Goal: Task Accomplishment & Management: Use online tool/utility

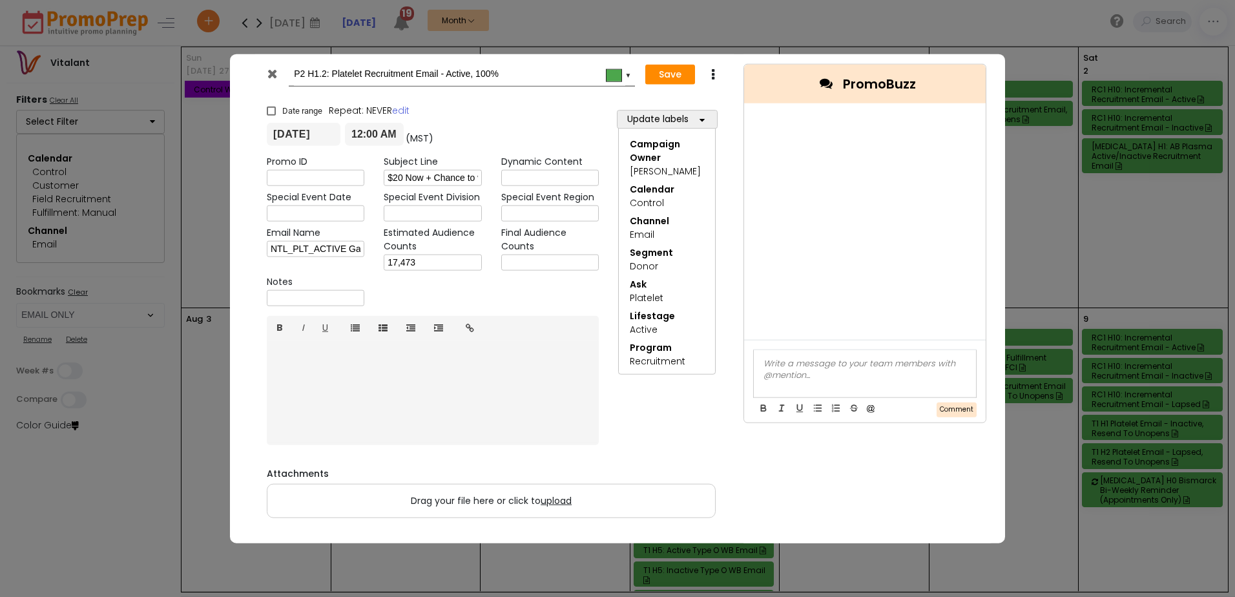
select select "219"
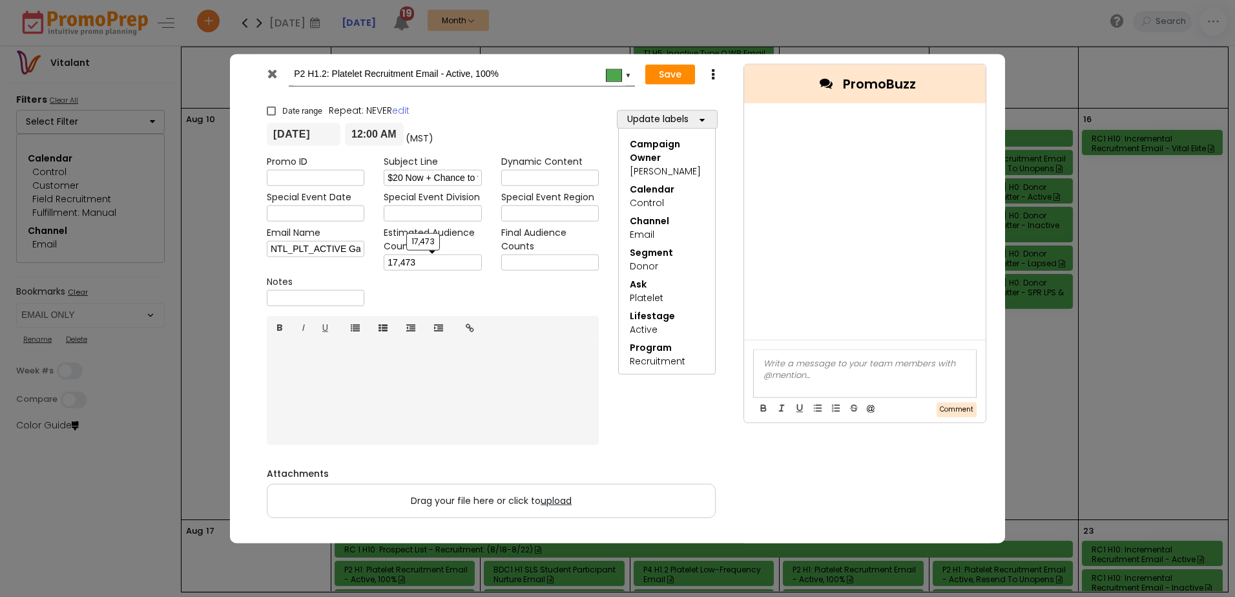
click at [450, 262] on input "17,473" at bounding box center [433, 262] width 98 height 16
type input "17,464"
click at [672, 77] on button "Save" at bounding box center [670, 74] width 50 height 21
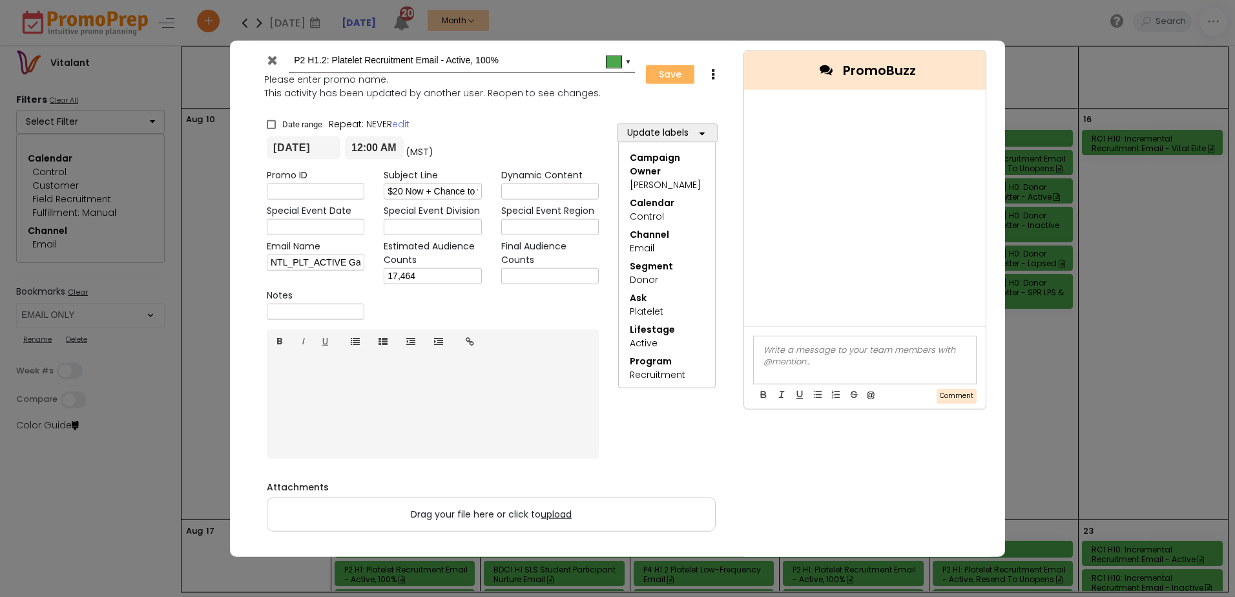
type input "2025-08-14"
type input "00:00"
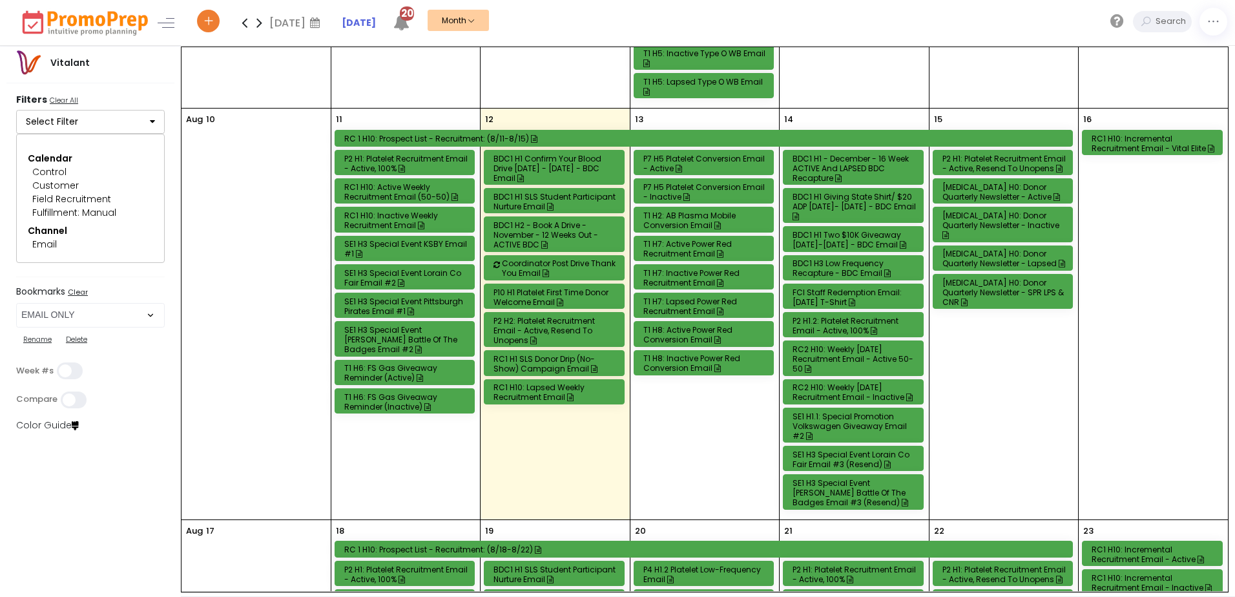
click at [835, 357] on div "RC2 H10: Weekly [DATE] Recruitment Email - Active 50-50" at bounding box center [854, 358] width 125 height 29
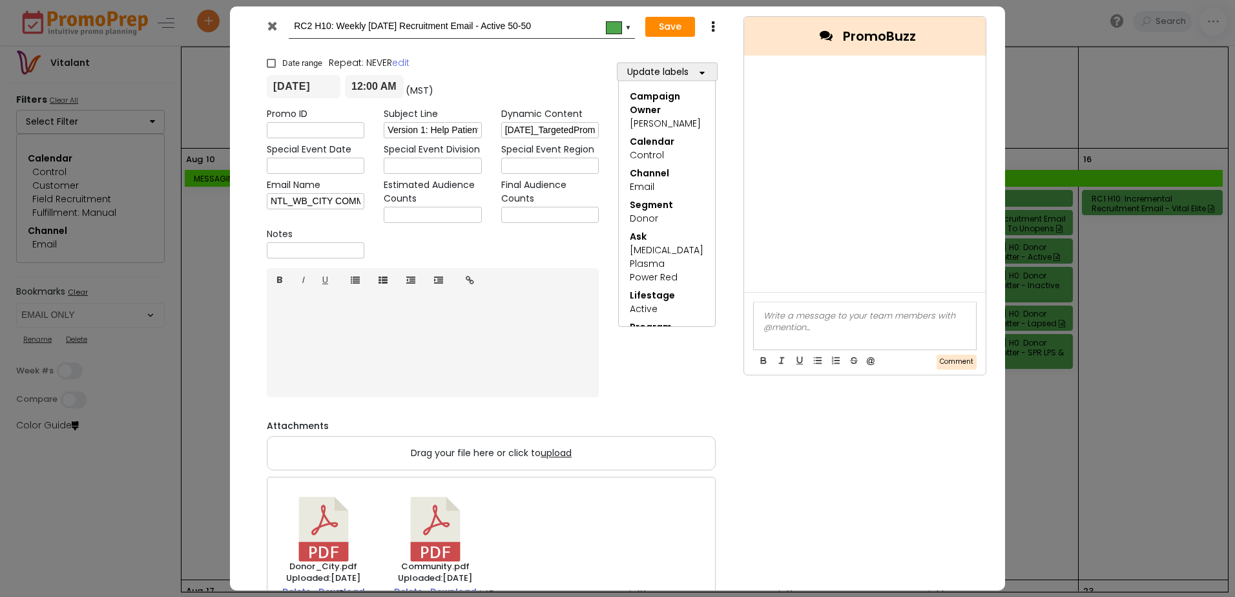
click at [274, 26] on icon at bounding box center [272, 25] width 10 height 13
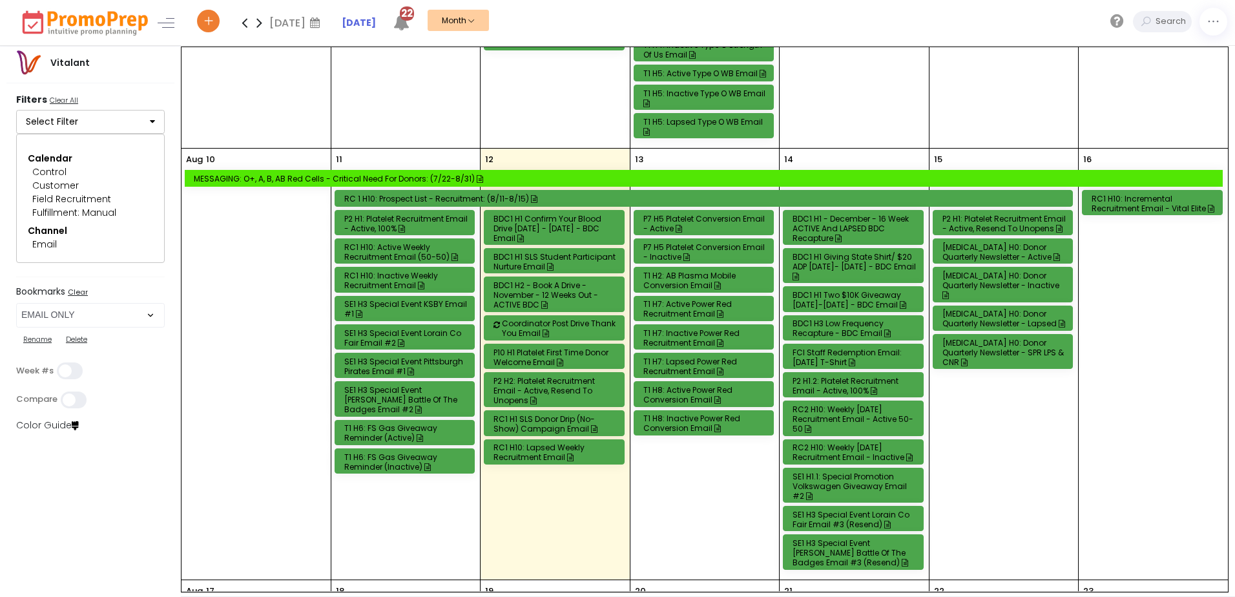
click at [849, 421] on div "RC2 H10: Weekly [DATE] Recruitment Email - Active 50-50" at bounding box center [854, 418] width 125 height 29
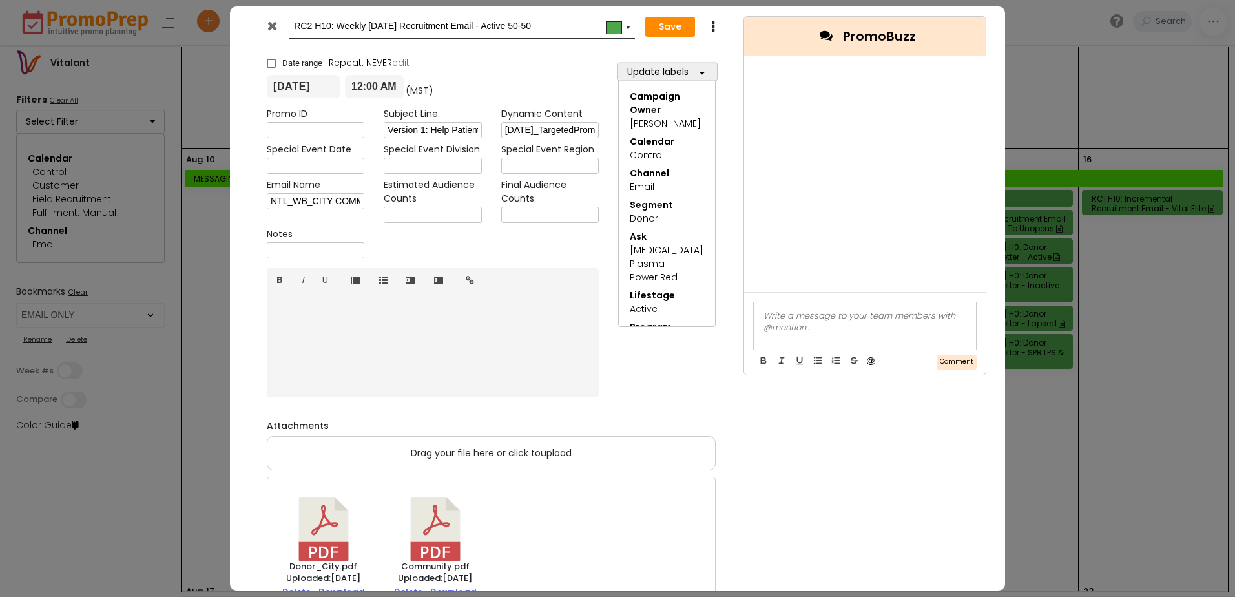
click at [271, 23] on icon at bounding box center [272, 25] width 10 height 13
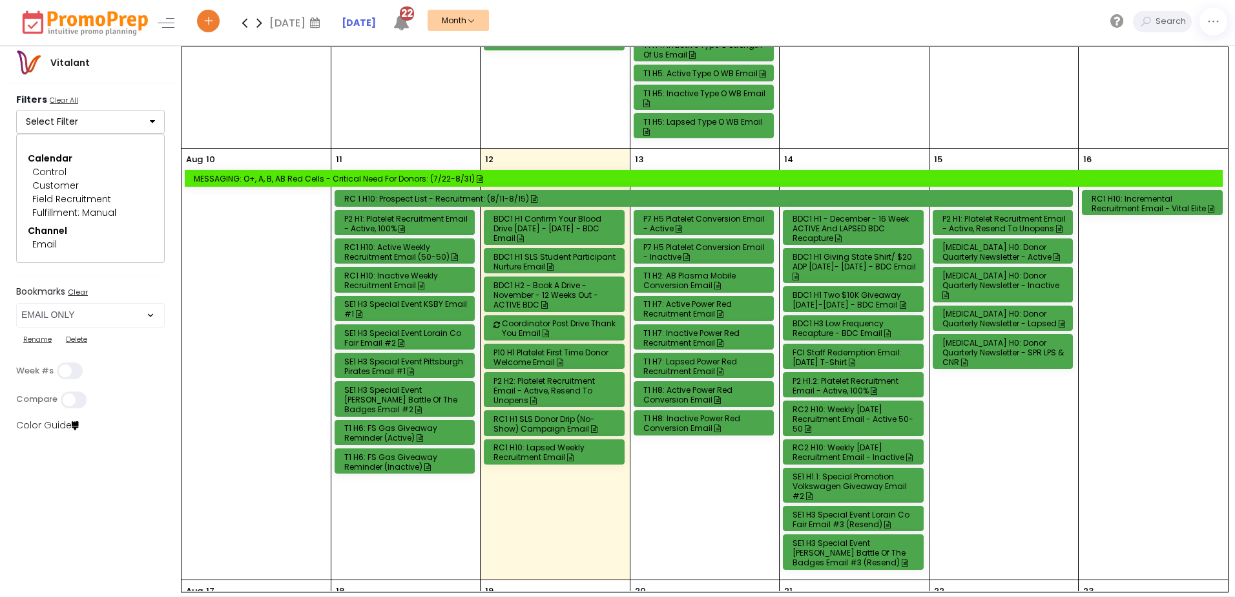
click at [858, 451] on div "RC2 H10: Weekly [DATE] Recruitment Email - Inactive" at bounding box center [854, 451] width 125 height 19
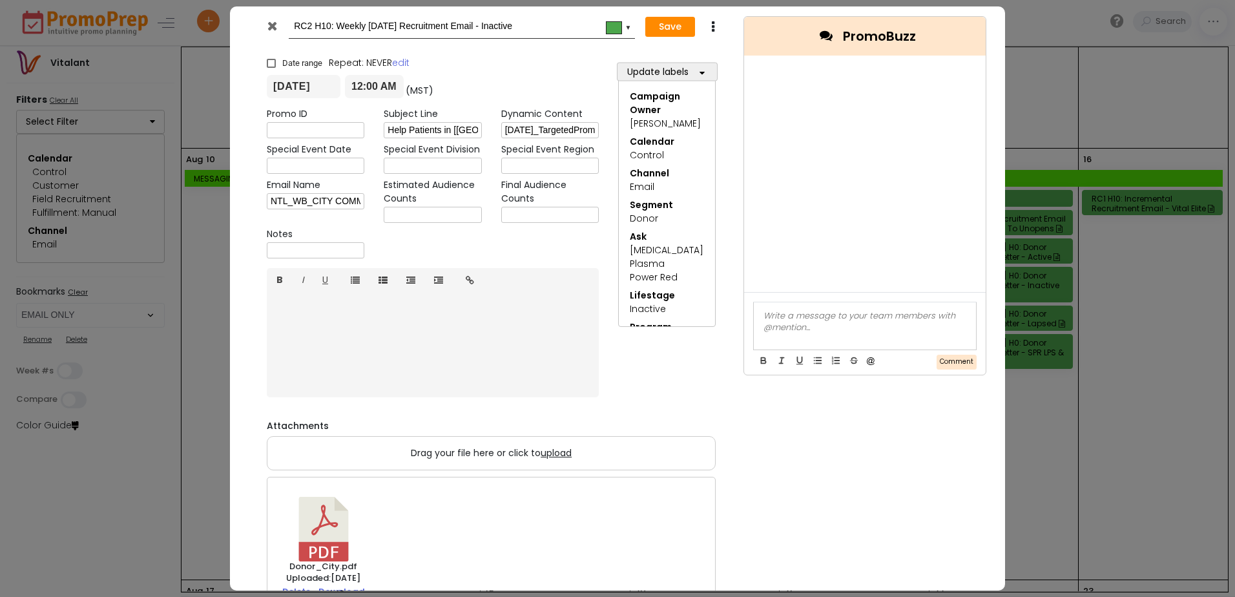
click at [273, 25] on icon at bounding box center [272, 25] width 10 height 13
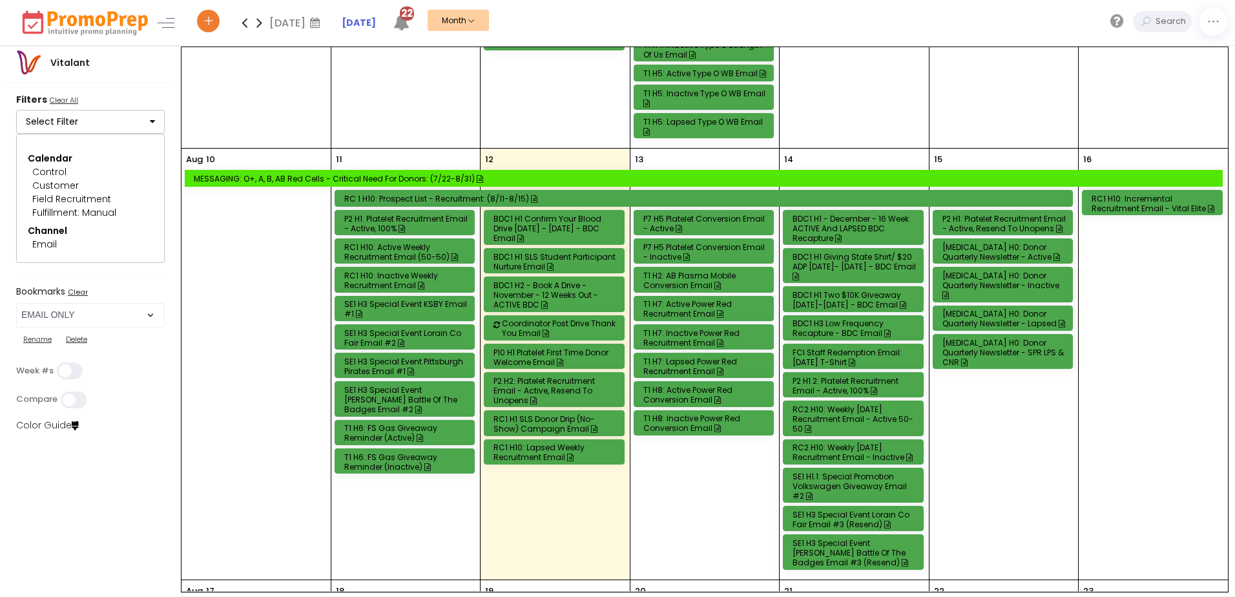
click at [843, 483] on div "SE1 H1.1: Special Promotion Volkswagen Giveaway Email #2" at bounding box center [854, 485] width 125 height 29
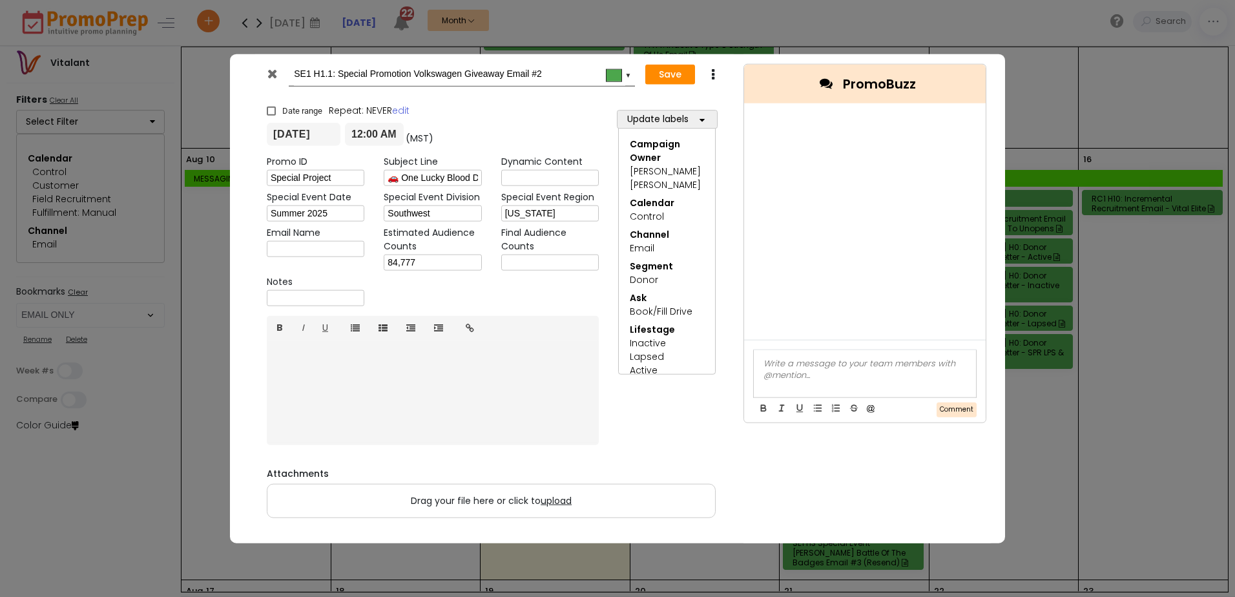
click at [273, 73] on icon at bounding box center [272, 73] width 10 height 13
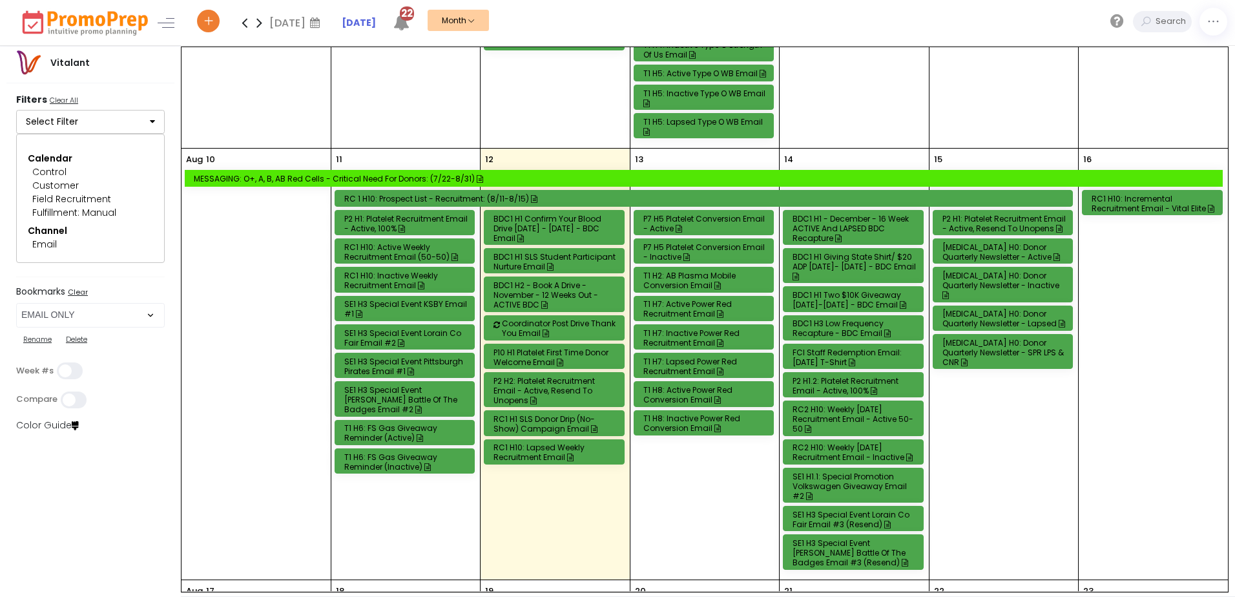
click at [848, 451] on div "RC2 H10: Weekly [DATE] Recruitment Email - Inactive" at bounding box center [854, 451] width 125 height 19
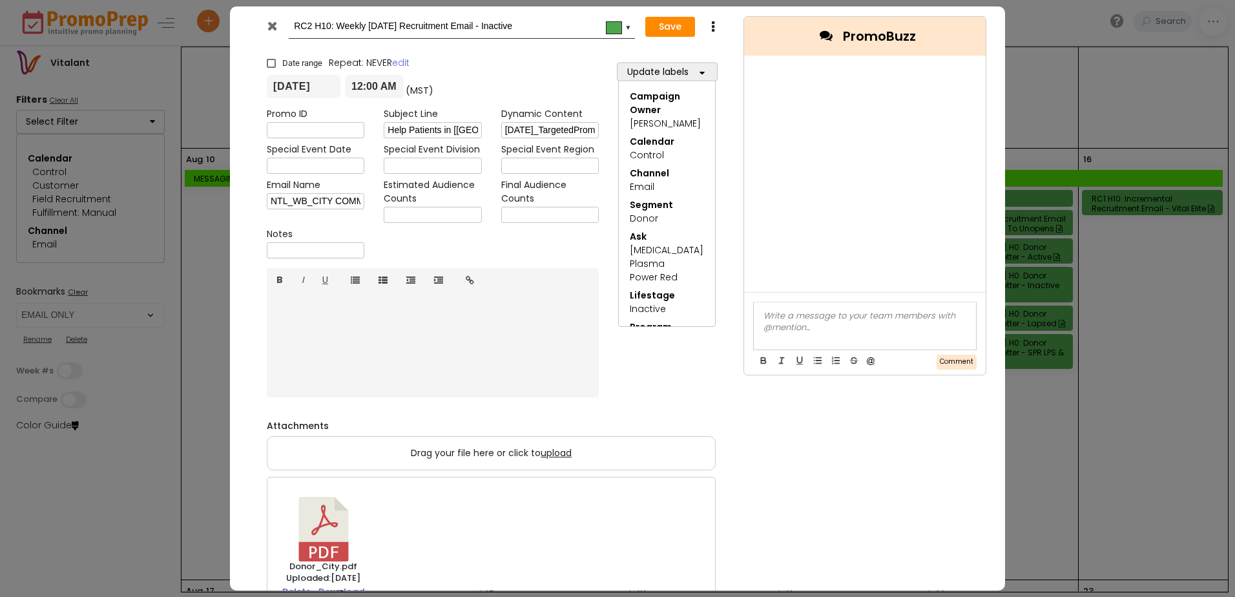
click at [271, 25] on icon at bounding box center [272, 25] width 10 height 13
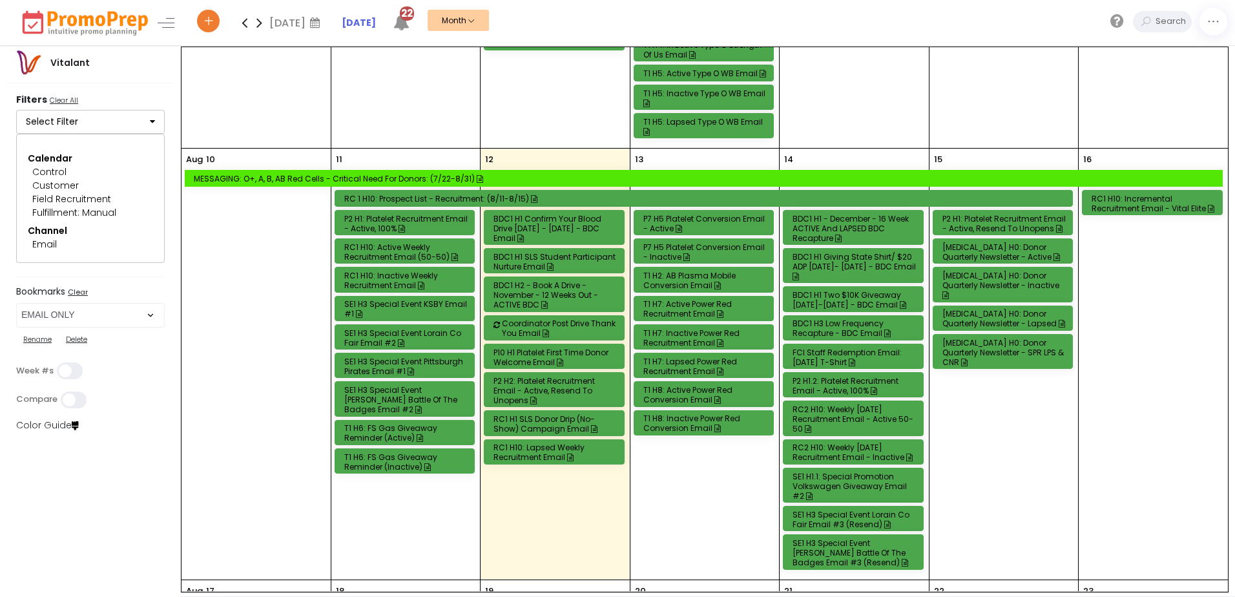
click at [565, 382] on div "P2 H2: Platelet Recruitment Email - Active, Resend to Unopens" at bounding box center [555, 390] width 125 height 29
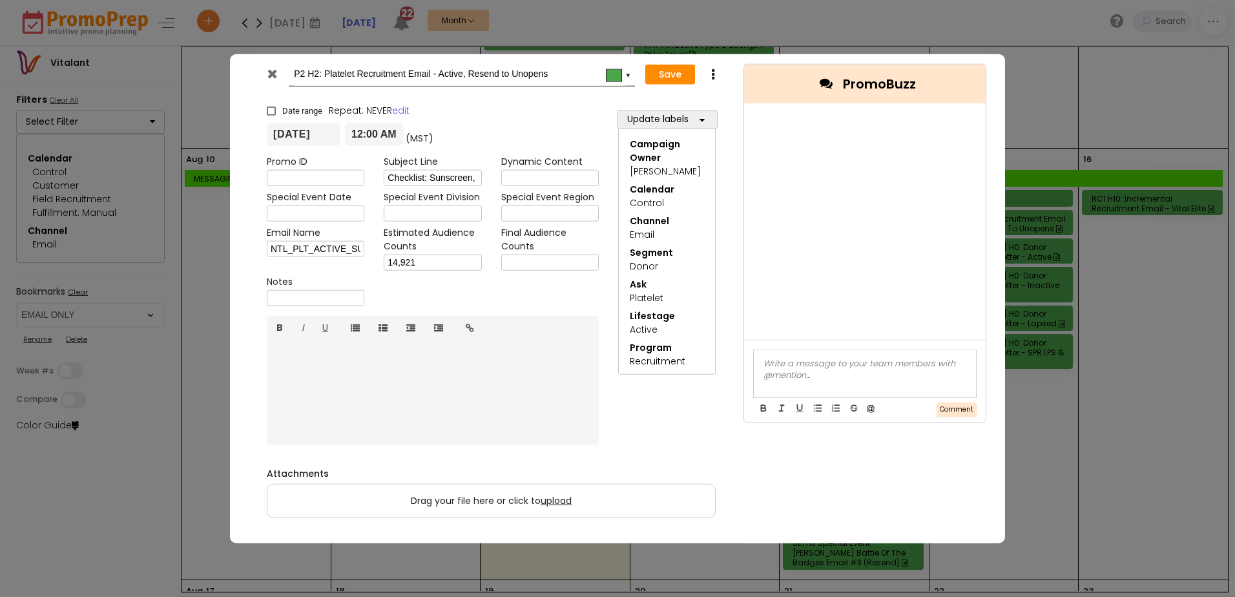
click at [517, 264] on input "text" at bounding box center [550, 262] width 98 height 16
type input "13,319"
click at [661, 72] on button "Save" at bounding box center [670, 74] width 50 height 21
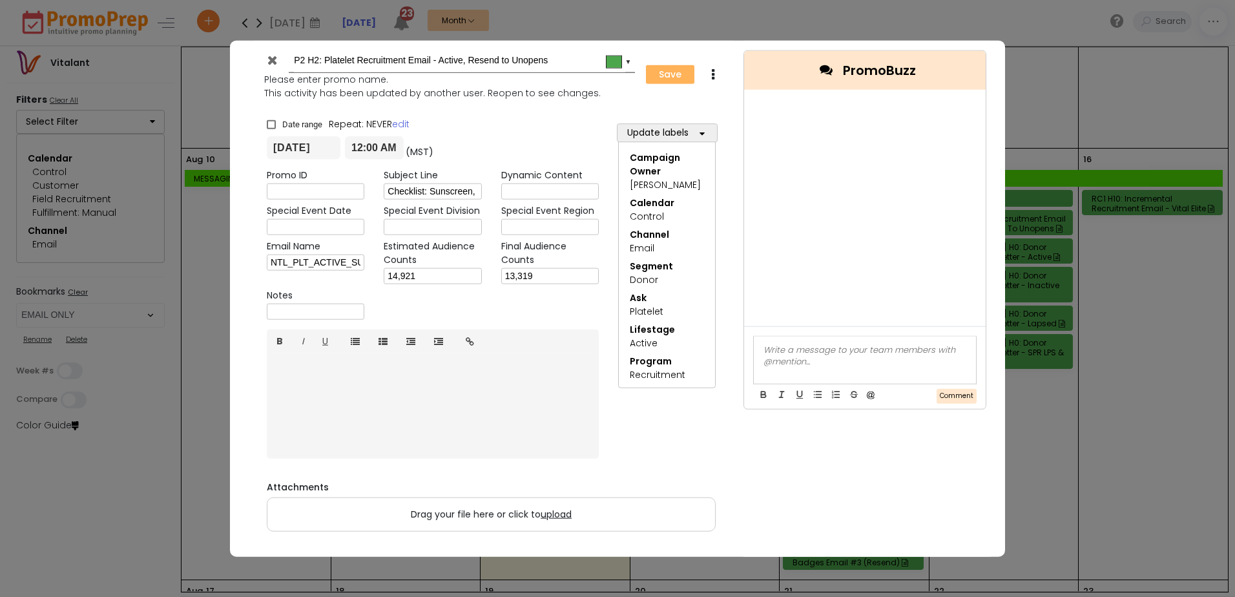
type input "[DATE]"
type input "00:00"
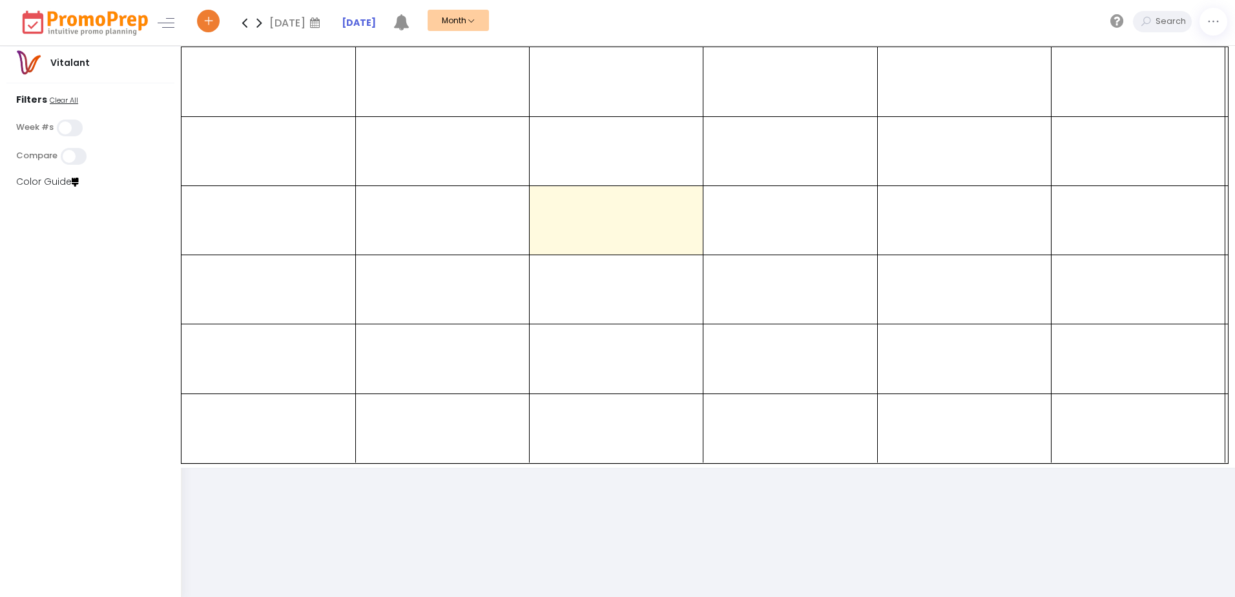
select select "219"
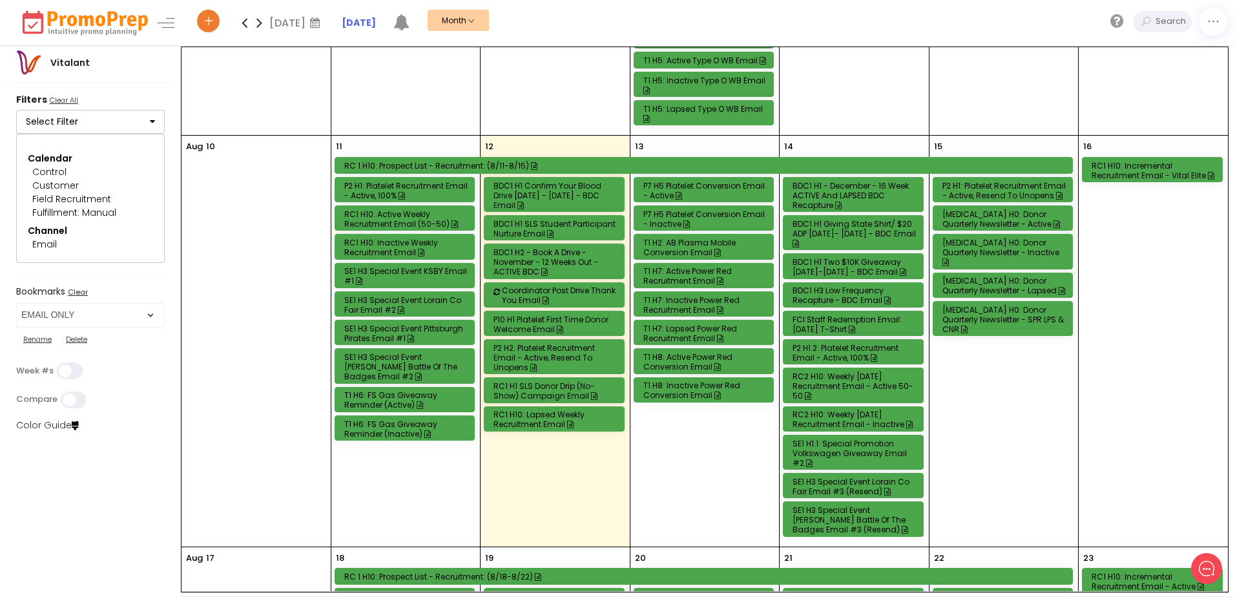
scroll to position [517, 0]
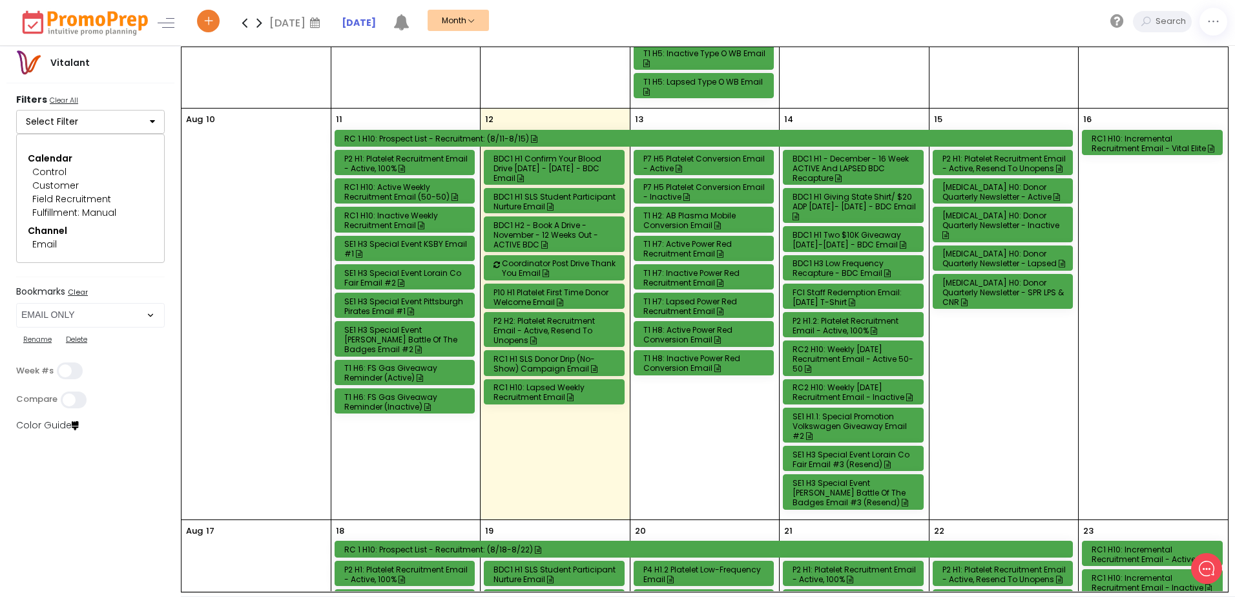
click at [542, 362] on div "RC1 H1 SLS Donor Drip (No-Show) Campaign Email" at bounding box center [555, 363] width 125 height 19
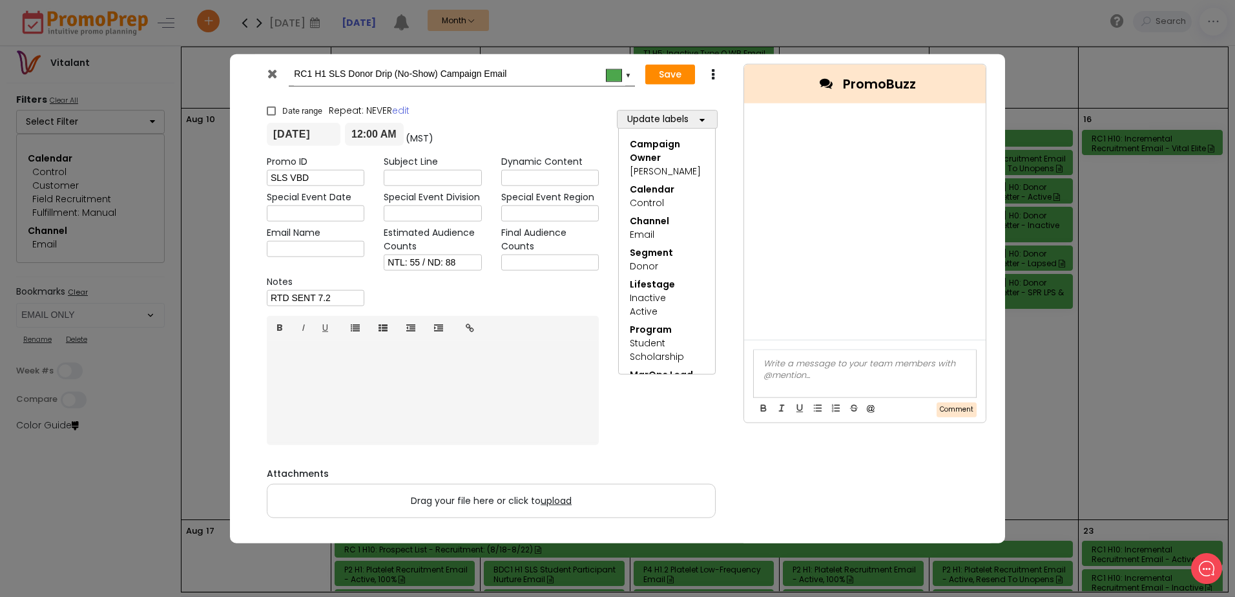
click at [510, 263] on input "text" at bounding box center [550, 262] width 98 height 16
type input "n"
type input "NTL: 10 / [GEOGRAPHIC_DATA]: 84"
click at [670, 69] on button "Save" at bounding box center [670, 74] width 50 height 21
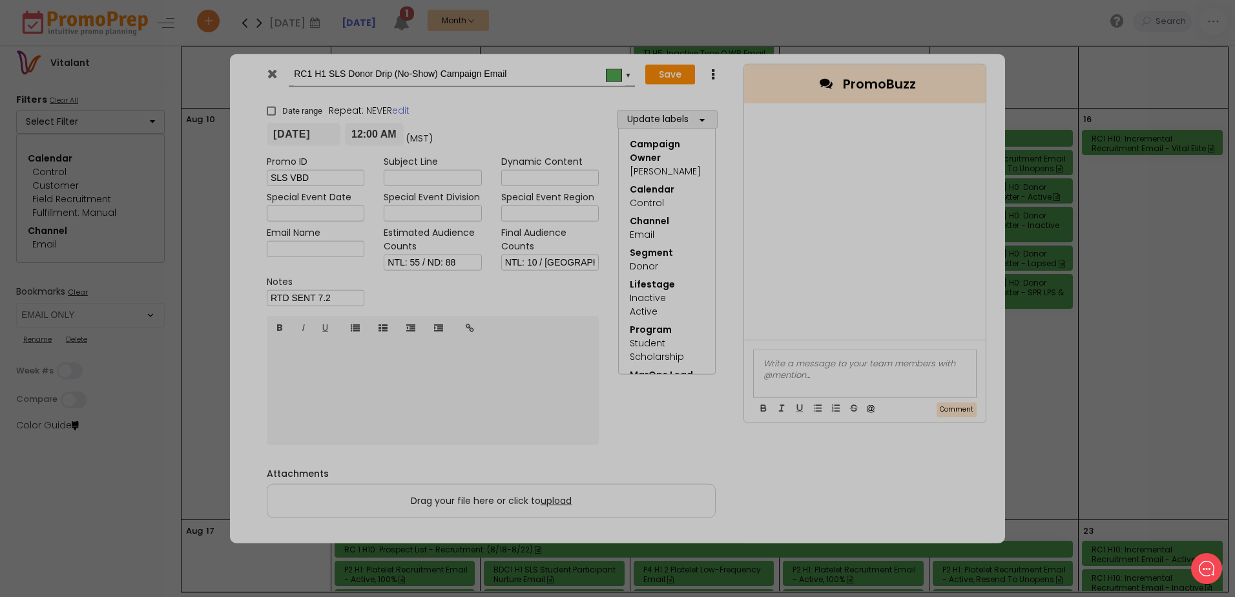
type input "[DATE]"
type input "00:00"
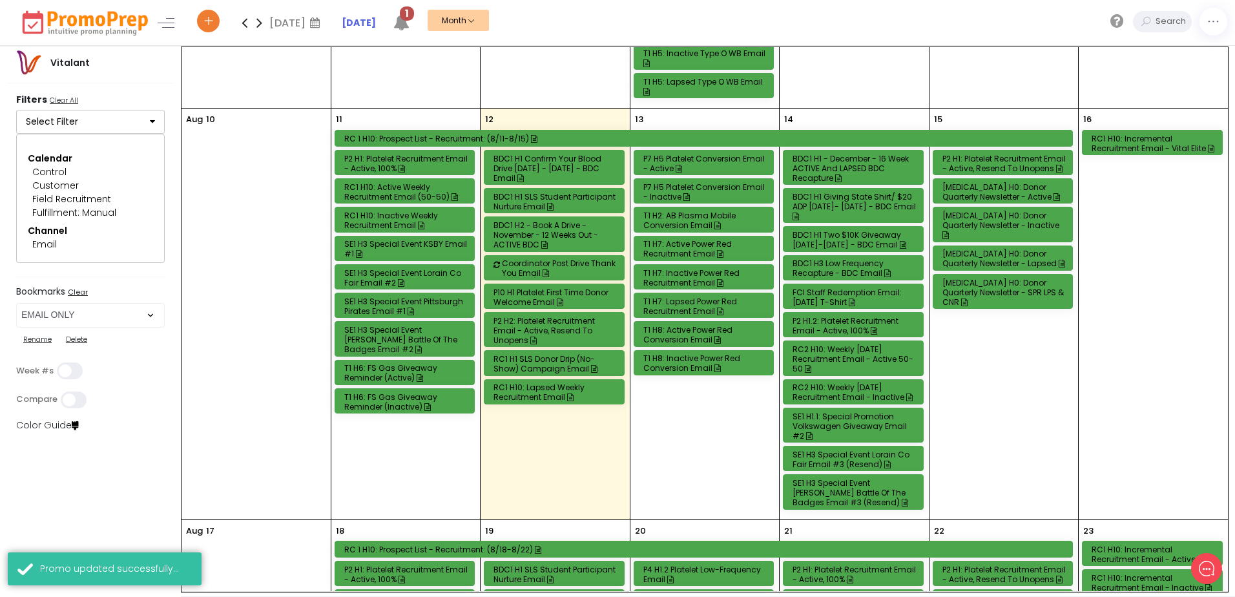
click at [555, 333] on div "P2 H2: Platelet Recruitment Email - Active, Resend to Unopens" at bounding box center [555, 330] width 125 height 29
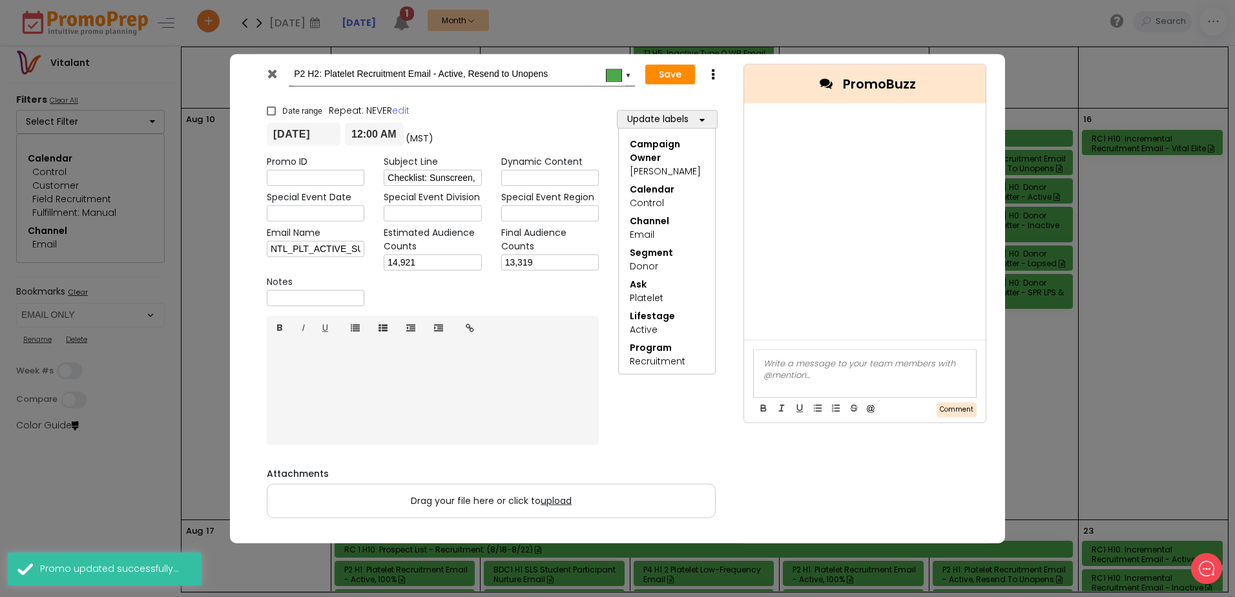
click at [272, 76] on icon at bounding box center [272, 73] width 10 height 13
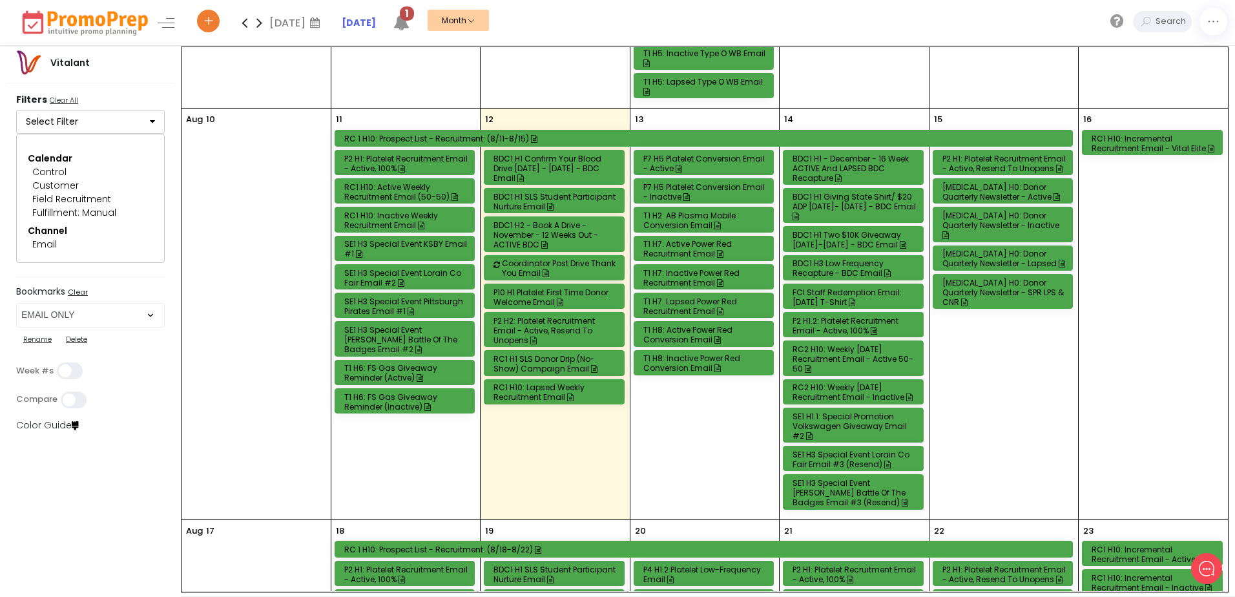
click at [553, 167] on div "BDC1 H1 Confirm Your Blood Drive [DATE] - [DATE] - BDC Email" at bounding box center [555, 168] width 125 height 29
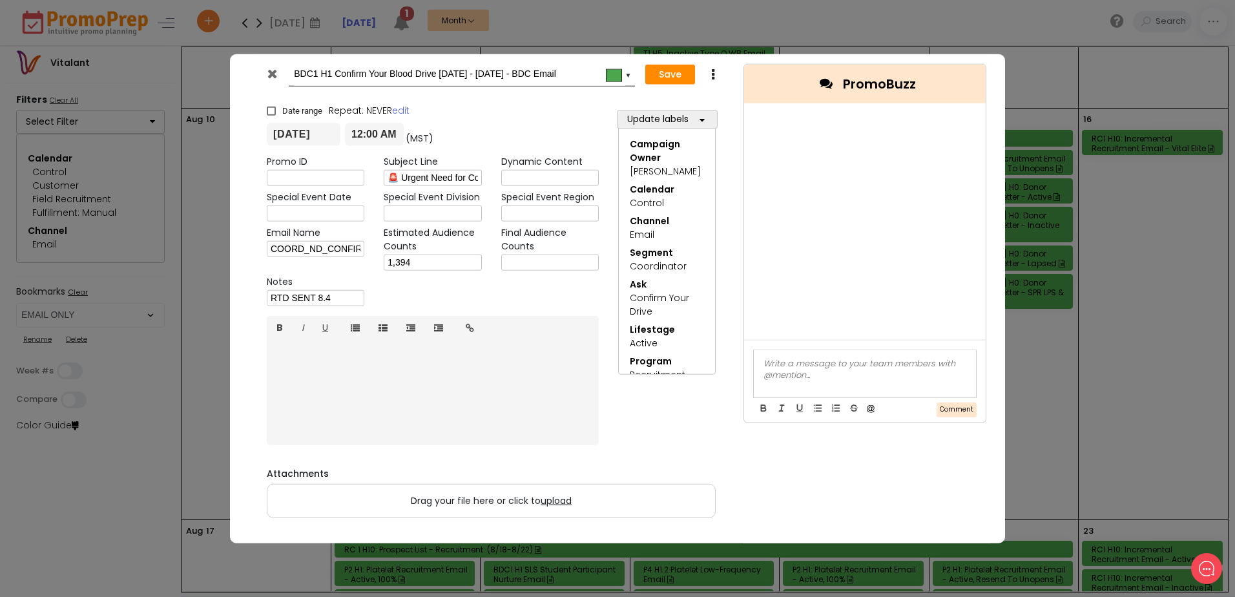
click at [530, 254] on input "text" at bounding box center [550, 262] width 98 height 16
type input "1,374"
click at [665, 69] on button "Save" at bounding box center [670, 74] width 50 height 21
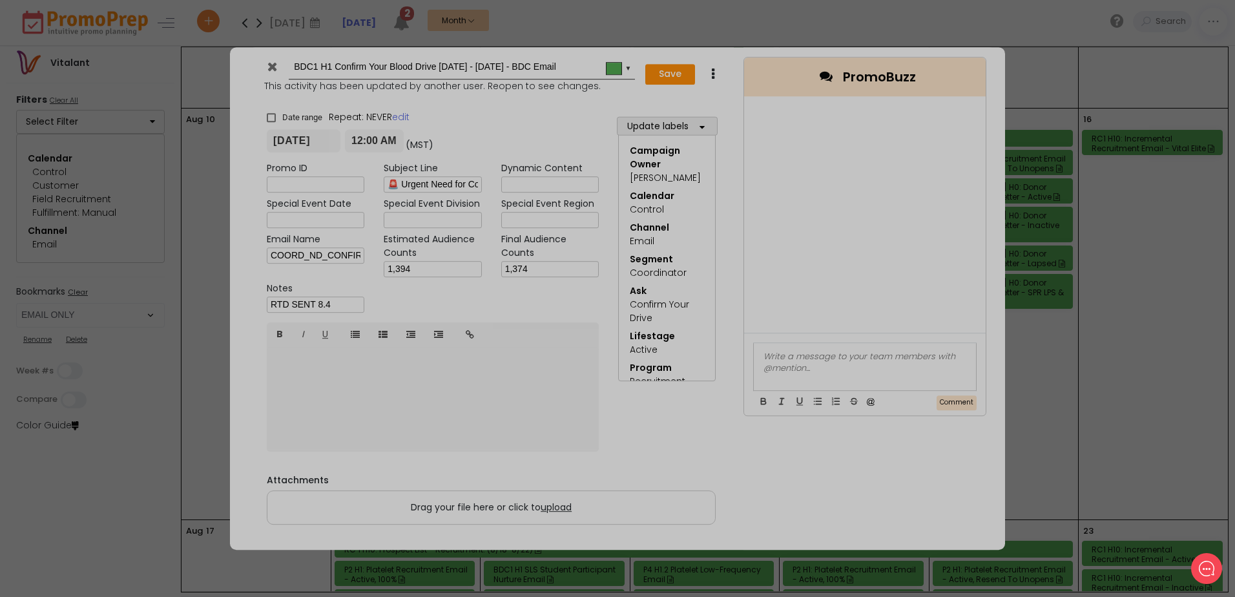
type input "[DATE]"
type input "00:00"
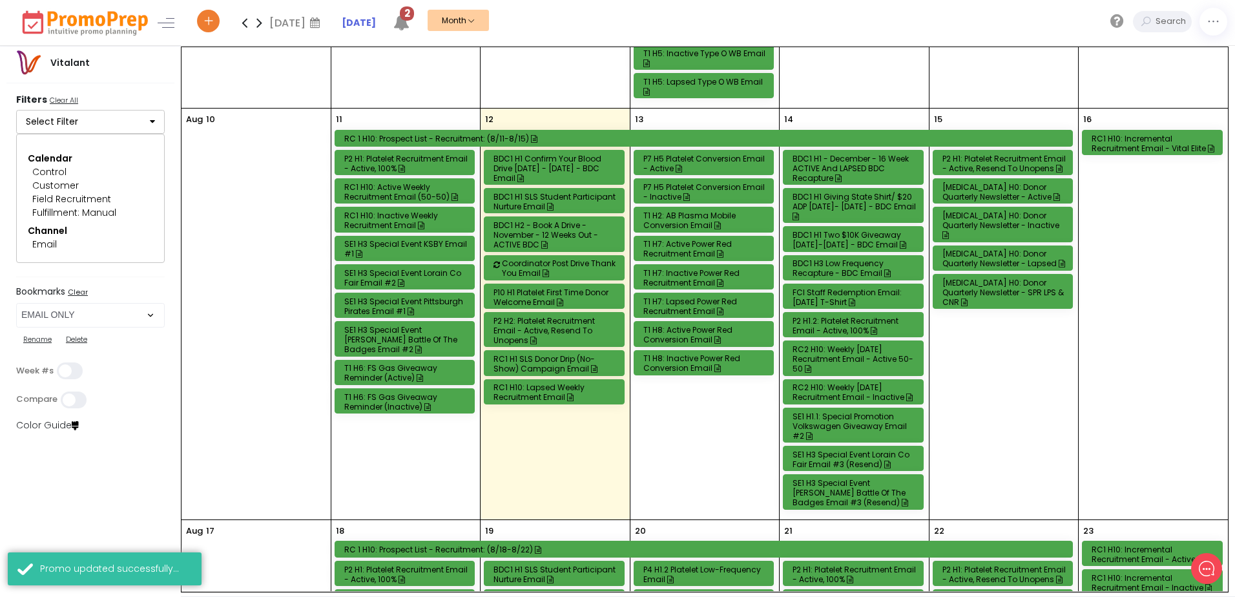
click at [572, 232] on div "BDC1 H2 - Book a Drive - November - 12 Weeks out - ACTIVE BDC" at bounding box center [555, 234] width 125 height 29
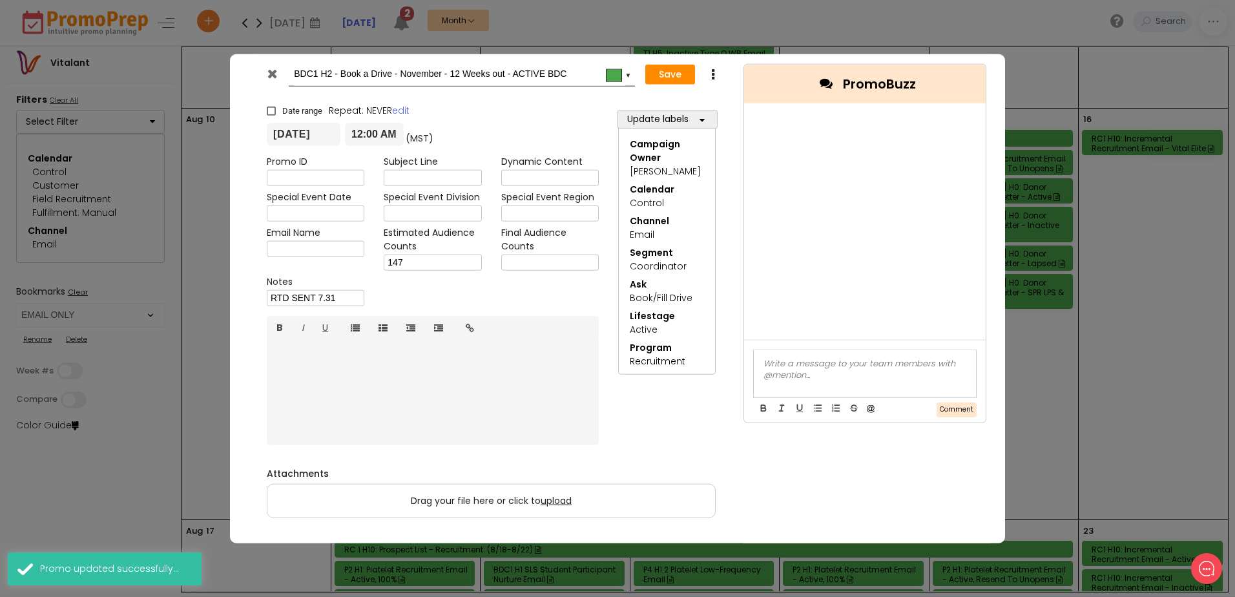
click at [513, 257] on input "text" at bounding box center [550, 262] width 98 height 16
type input "145"
click at [667, 71] on button "Save" at bounding box center [670, 74] width 50 height 21
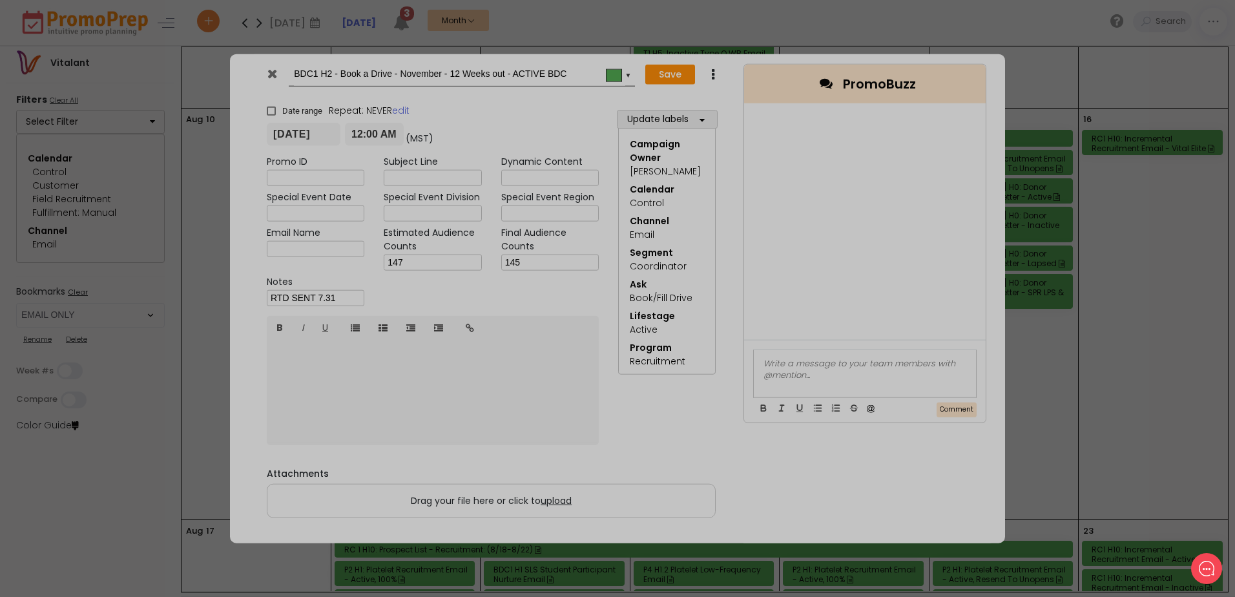
type input "[DATE]"
type input "00:00"
